Goal: Check status

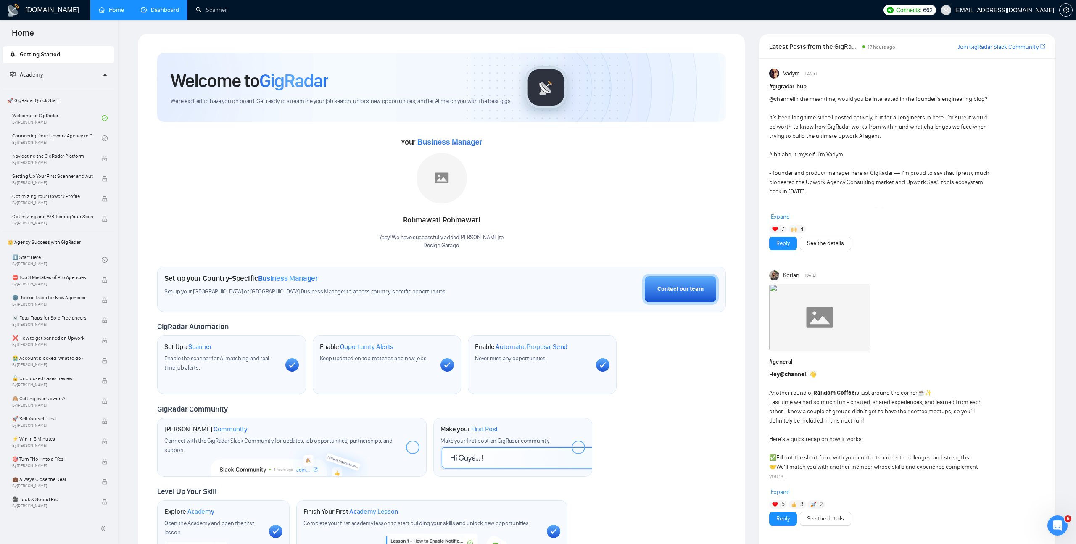
click at [155, 11] on link "Dashboard" at bounding box center [160, 9] width 38 height 7
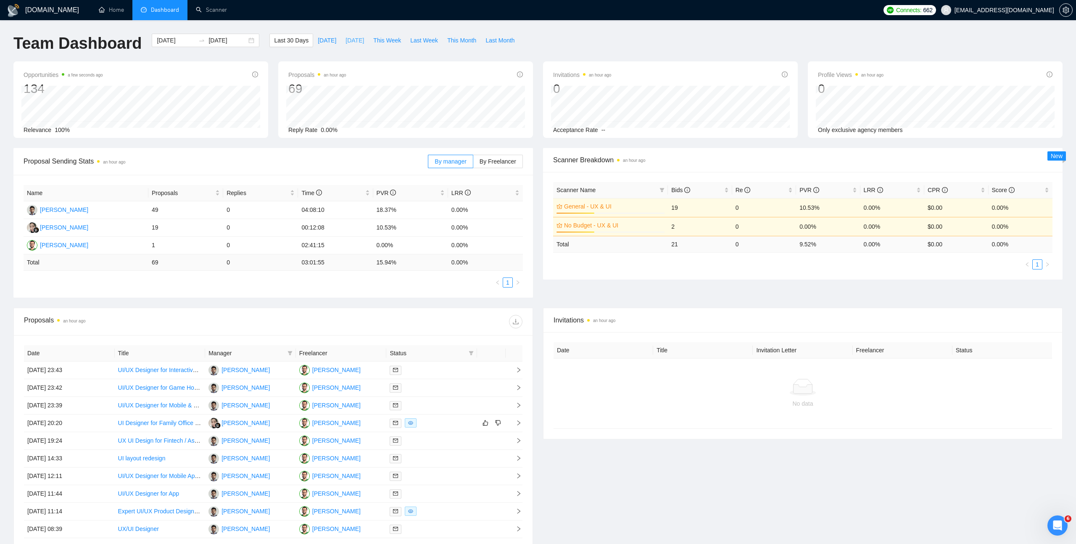
click at [351, 40] on span "[DATE]" at bounding box center [354, 40] width 18 height 9
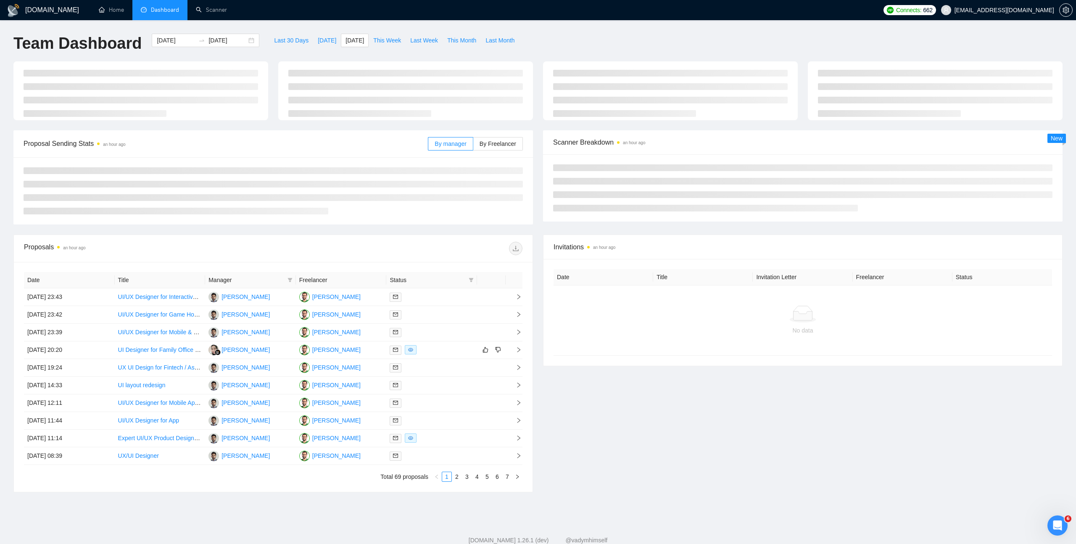
type input "[DATE]"
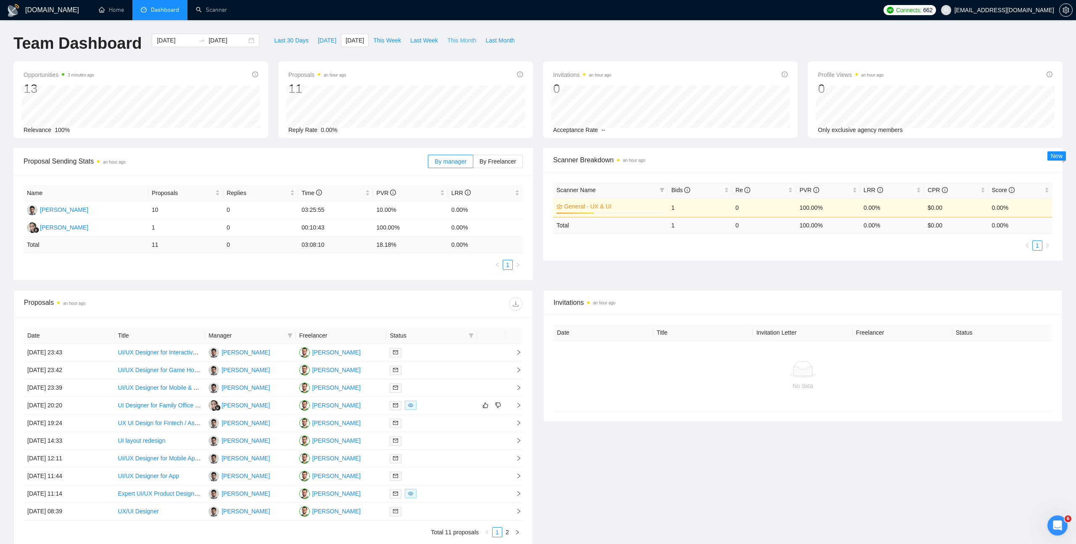
click at [466, 39] on span "This Month" at bounding box center [461, 40] width 29 height 9
type input "[DATE]"
